Goal: Task Accomplishment & Management: Manage account settings

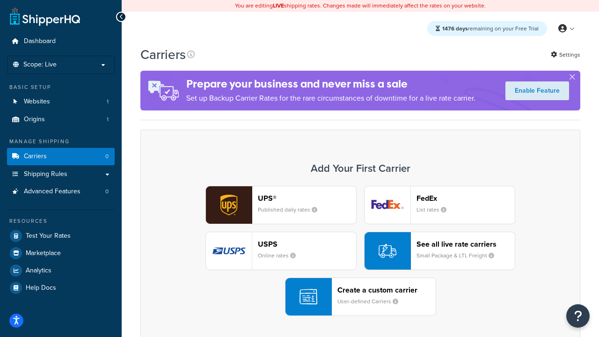
click at [360, 251] on div "UPS® Published daily rates FedEx List rates USPS Online rates See all live rate…" at bounding box center [360, 251] width 420 height 130
click at [465, 198] on header "FedEx" at bounding box center [465, 198] width 98 height 9
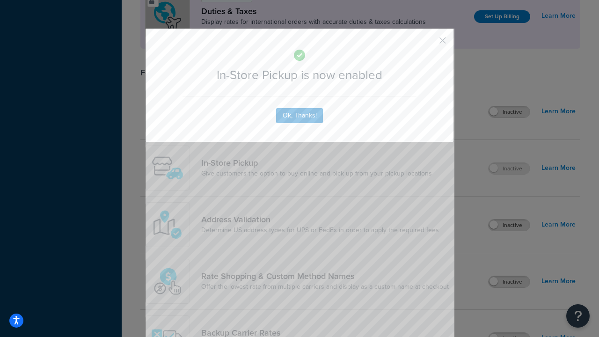
click at [428, 43] on button "button" at bounding box center [429, 44] width 2 height 2
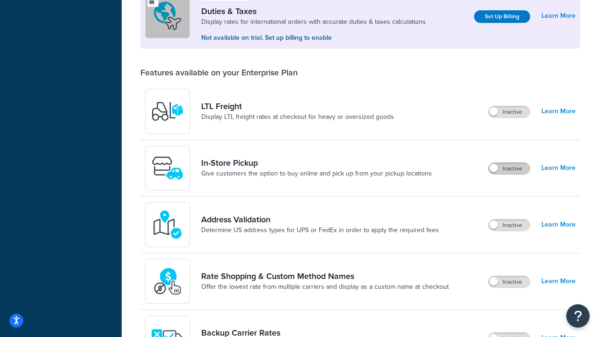
scroll to position [285, 0]
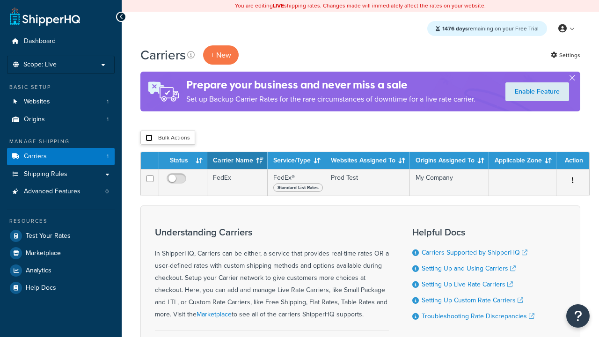
click at [149, 138] on input "checkbox" at bounding box center [148, 137] width 7 height 7
checkbox input "true"
click at [0, 0] on button "Delete" at bounding box center [0, 0] width 0 height 0
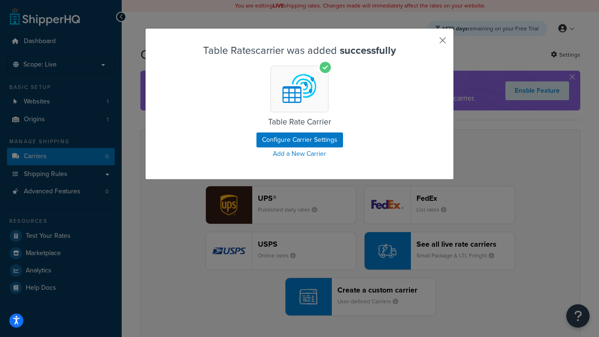
click at [428, 43] on button "button" at bounding box center [429, 44] width 2 height 2
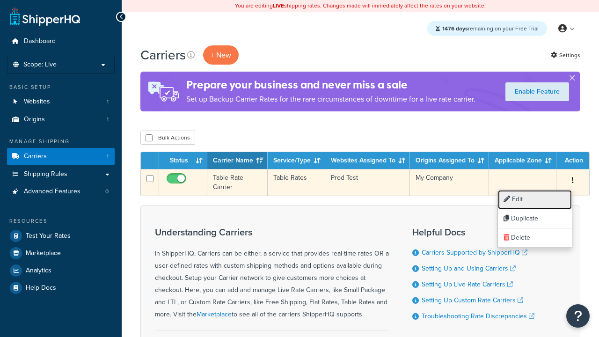
click at [535, 199] on link "Edit" at bounding box center [535, 199] width 74 height 19
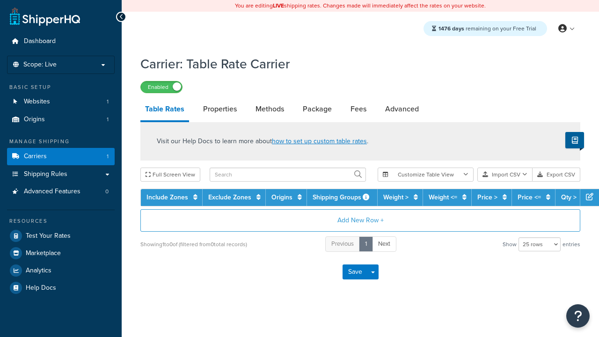
select select "25"
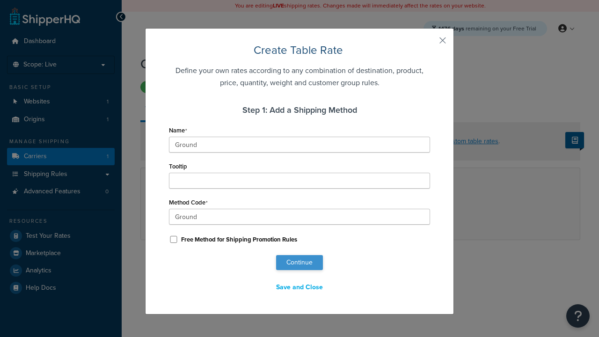
type input "Ground"
click at [299, 262] on button "Continue" at bounding box center [299, 262] width 47 height 15
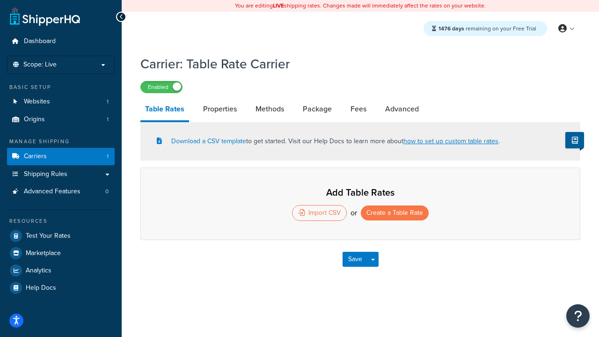
select select "25"
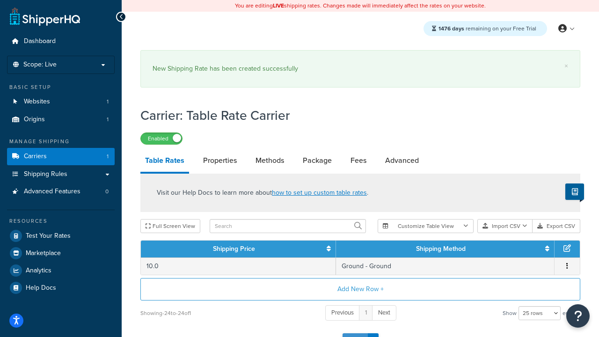
click at [355, 333] on button "Save" at bounding box center [354, 340] width 25 height 15
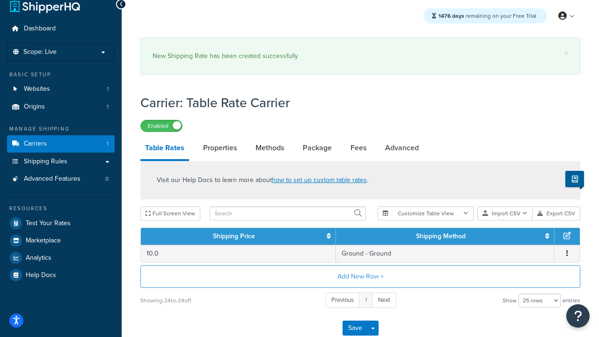
scroll to position [0, 0]
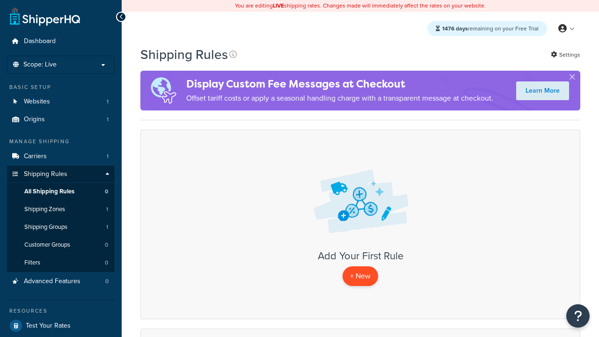
click at [360, 276] on p "+ New" at bounding box center [360, 275] width 36 height 19
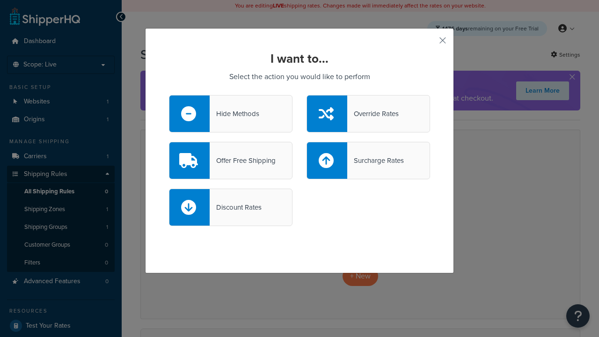
click at [368, 114] on div "Override Rates" at bounding box center [372, 113] width 51 height 13
click at [0, 0] on input "Override Rates" at bounding box center [0, 0] width 0 height 0
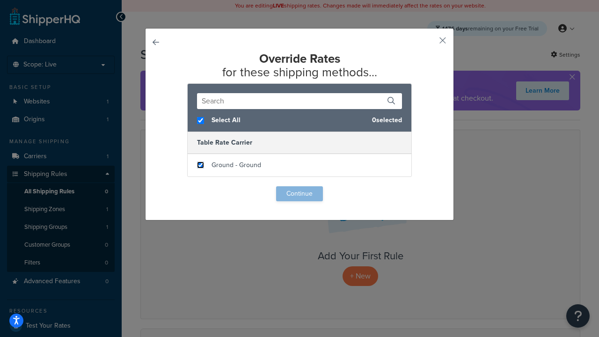
click at [200, 165] on input "checkbox" at bounding box center [200, 164] width 7 height 7
checkbox input "true"
click at [299, 194] on button "Continue" at bounding box center [299, 193] width 47 height 15
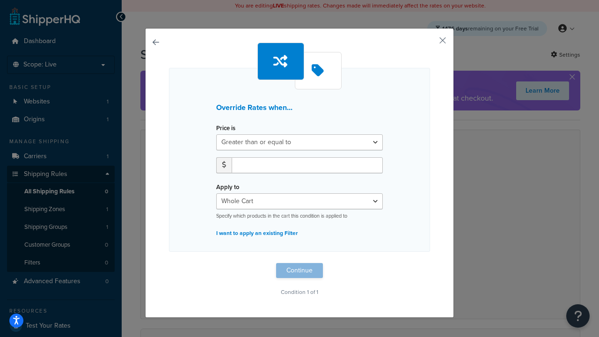
click at [225, 128] on label "Price is" at bounding box center [225, 127] width 19 height 7
click at [225, 134] on select "Greater than or equal to Between or equal to Less than or equal to" at bounding box center [299, 142] width 167 height 16
click at [307, 165] on input "number" at bounding box center [307, 165] width 151 height 16
type input "100"
click at [299, 270] on button "Continue" at bounding box center [299, 270] width 47 height 15
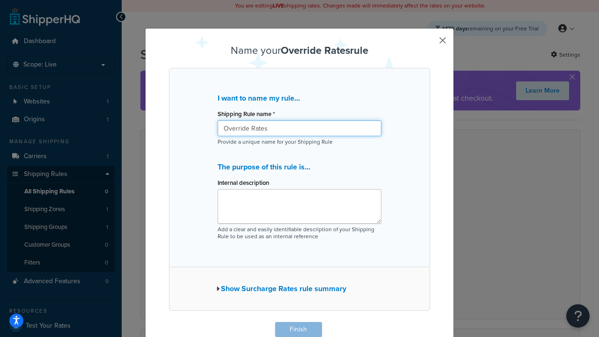
type input "Override Rates"
click at [298, 329] on button "Finish" at bounding box center [298, 329] width 47 height 15
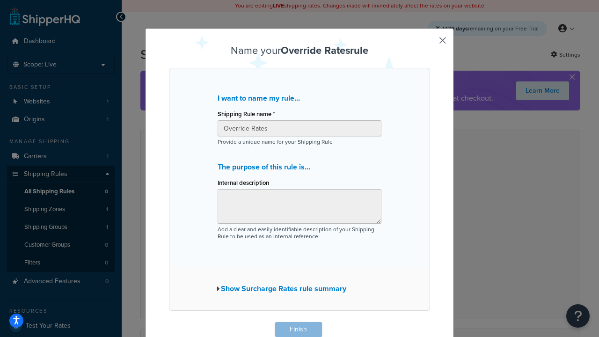
scroll to position [0, 0]
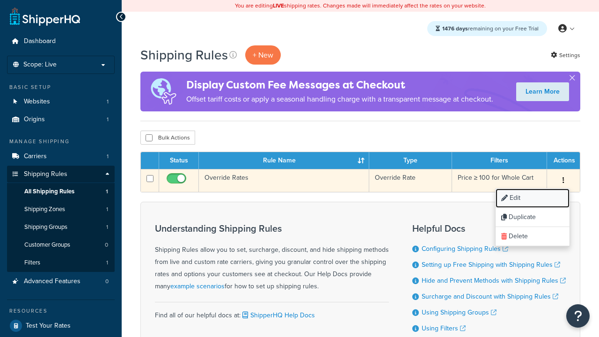
click at [532, 198] on link "Edit" at bounding box center [532, 197] width 74 height 19
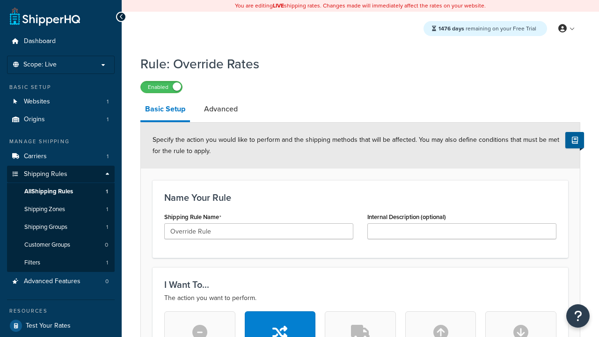
scroll to position [593, 0]
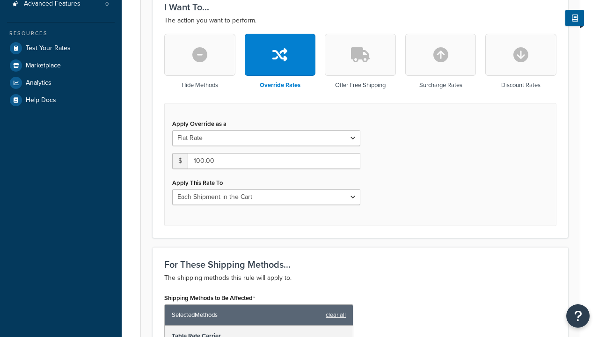
type input "Override Rule"
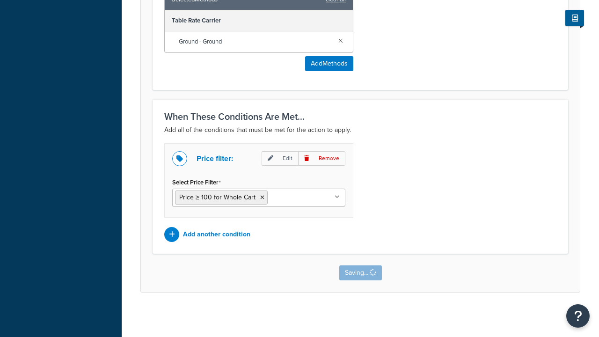
scroll to position [0, 0]
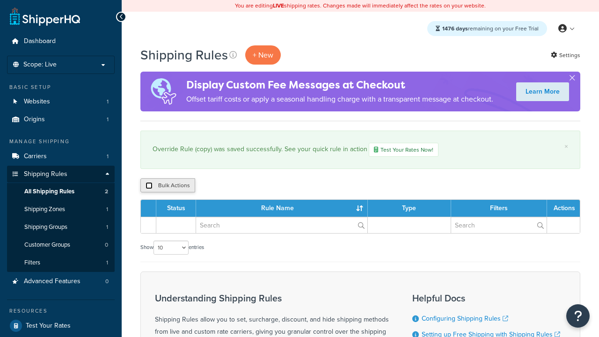
click at [149, 186] on input "checkbox" at bounding box center [148, 185] width 7 height 7
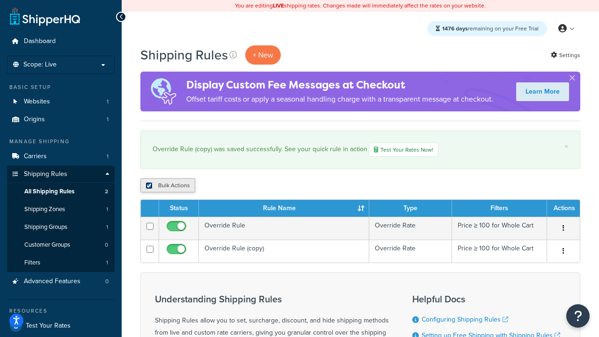
click at [149, 186] on input "checkbox" at bounding box center [148, 185] width 7 height 7
checkbox input "false"
click at [149, 186] on input "checkbox" at bounding box center [148, 185] width 7 height 7
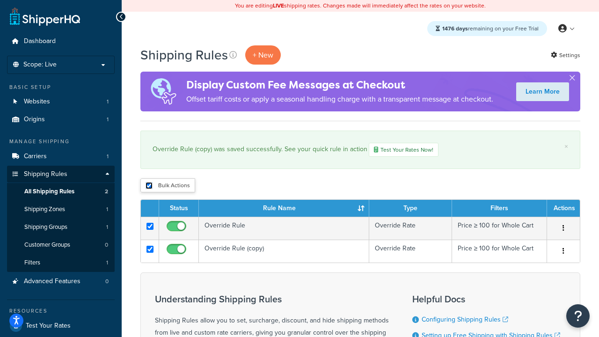
checkbox input "true"
click at [0, 0] on button "Duplicate" at bounding box center [0, 0] width 0 height 0
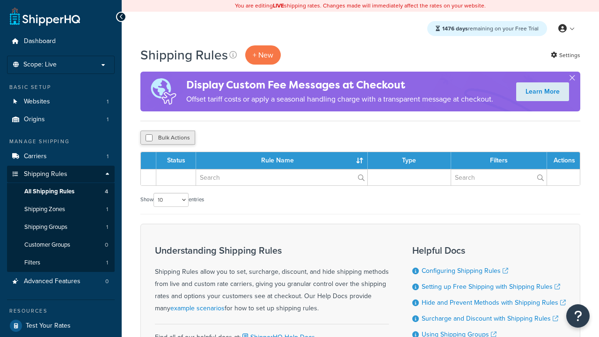
click at [167, 138] on button "Bulk Actions" at bounding box center [167, 137] width 55 height 14
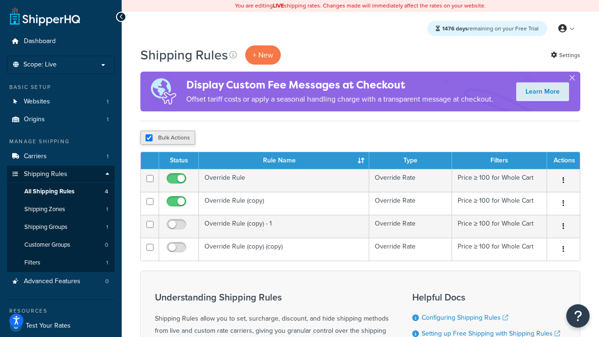
click at [167, 138] on button "Bulk Actions" at bounding box center [167, 137] width 55 height 14
checkbox input "true"
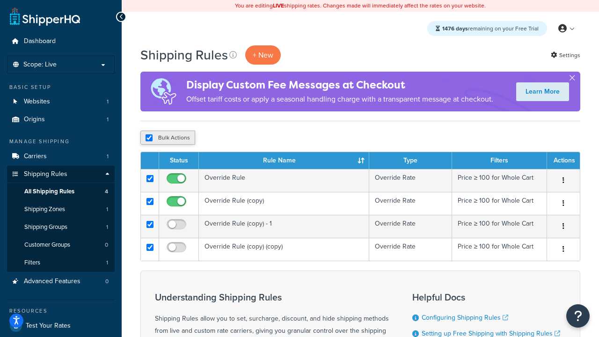
checkbox input "true"
click at [0, 0] on button "Delete" at bounding box center [0, 0] width 0 height 0
